Goal: Information Seeking & Learning: Learn about a topic

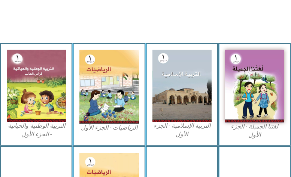
scroll to position [187, 0]
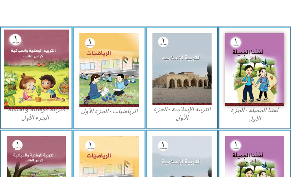
click at [38, 83] on img at bounding box center [36, 70] width 65 height 80
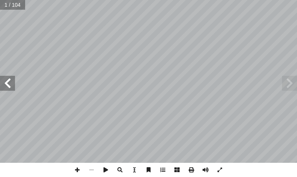
click at [4, 80] on span at bounding box center [7, 83] width 15 height 15
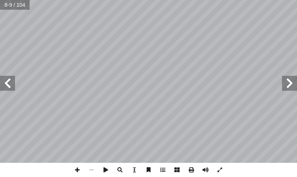
click at [4, 80] on span at bounding box center [7, 83] width 15 height 15
click at [11, 87] on span at bounding box center [7, 83] width 15 height 15
click at [74, 170] on span at bounding box center [77, 170] width 14 height 14
